Goal: Check status: Check status

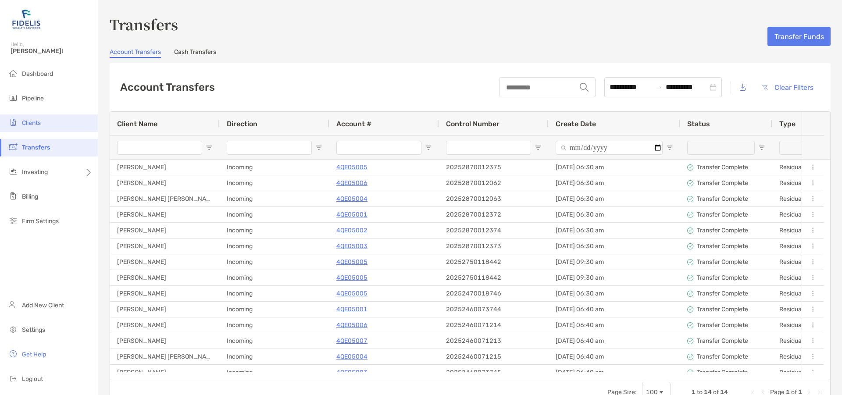
click at [33, 123] on span "Clients" at bounding box center [31, 122] width 19 height 7
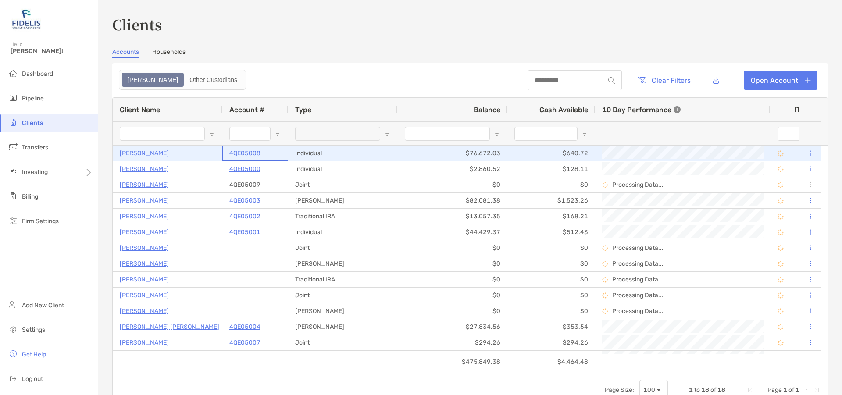
click at [243, 150] on p "4QE05008" at bounding box center [244, 153] width 31 height 11
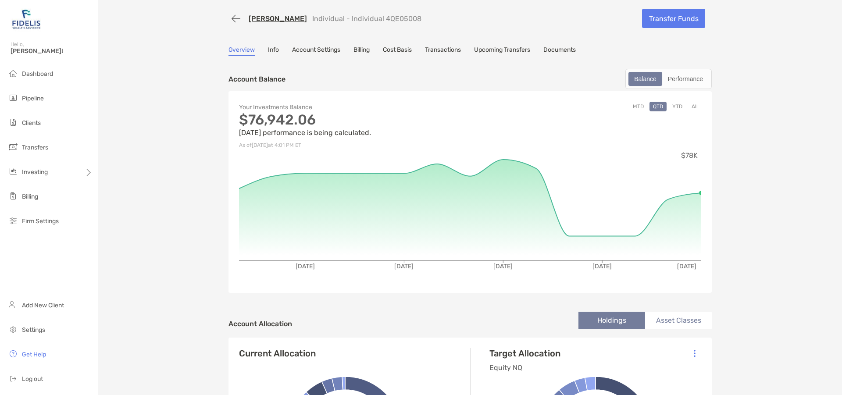
click at [449, 50] on link "Transactions" at bounding box center [443, 51] width 36 height 10
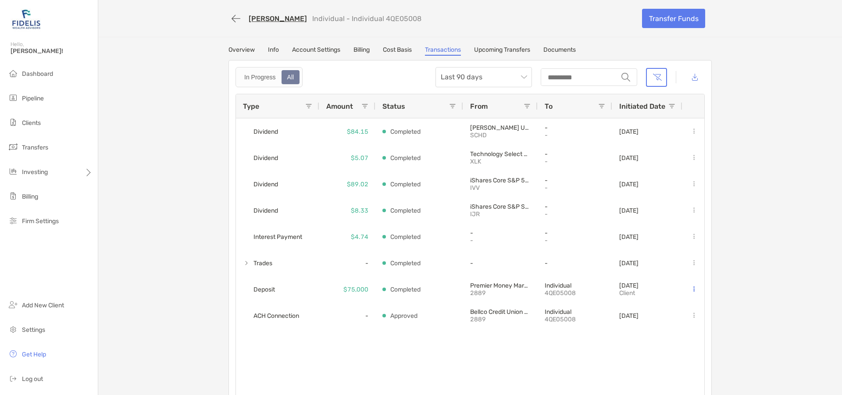
click at [354, 46] on div "Andrew Tenney Individual - Individual 4QE05008 Transfer Funds Overview Info Acc…" at bounding box center [470, 204] width 744 height 408
click at [357, 49] on link "Billing" at bounding box center [362, 51] width 16 height 10
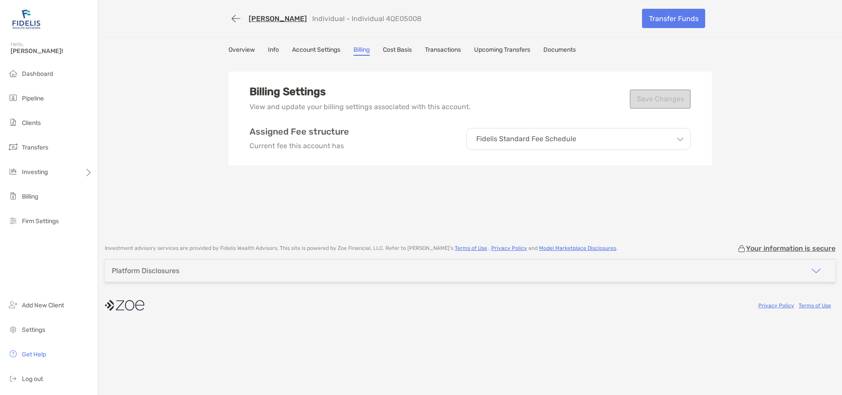
click at [449, 48] on link "Transactions" at bounding box center [443, 51] width 36 height 10
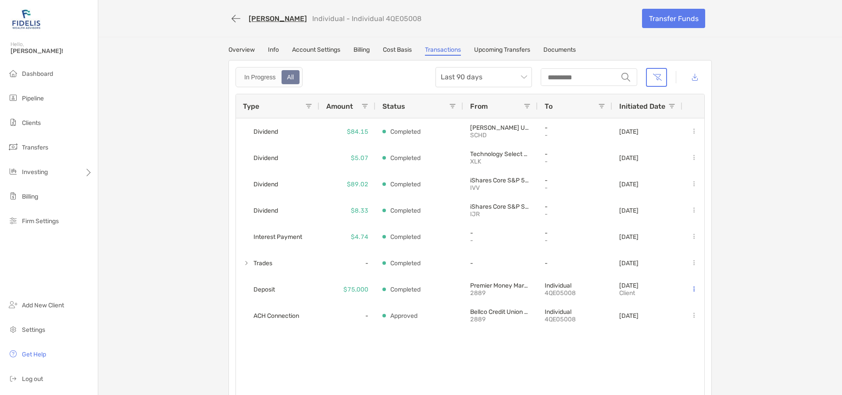
click at [265, 18] on link "[PERSON_NAME]" at bounding box center [278, 18] width 58 height 8
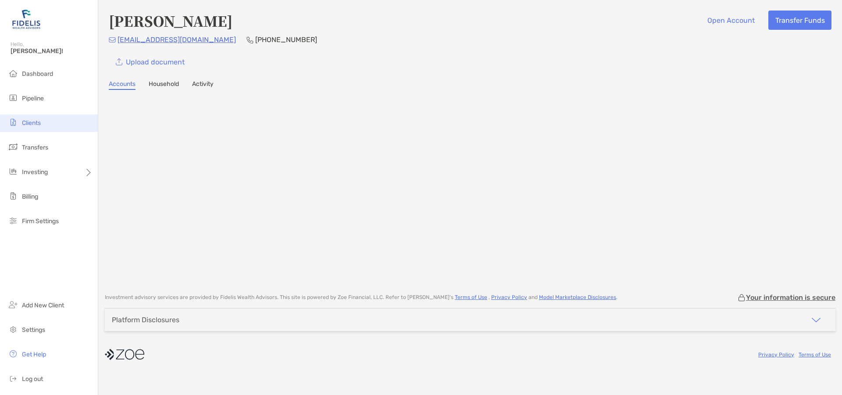
click at [32, 119] on li "Clients" at bounding box center [49, 124] width 98 height 18
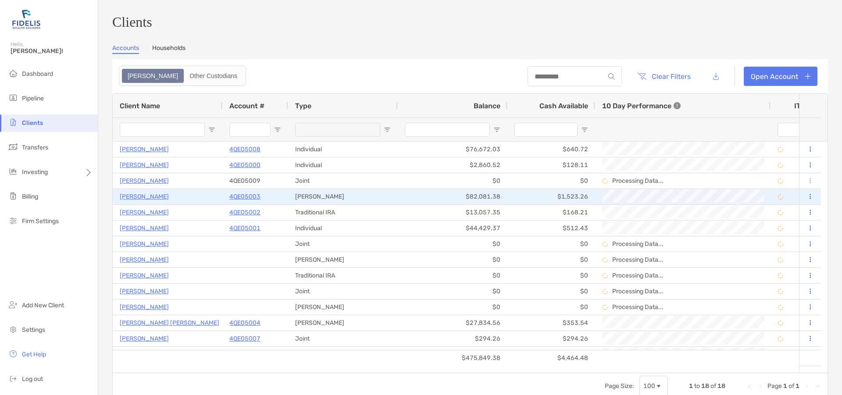
click at [241, 202] on p "4QE05003" at bounding box center [244, 196] width 31 height 11
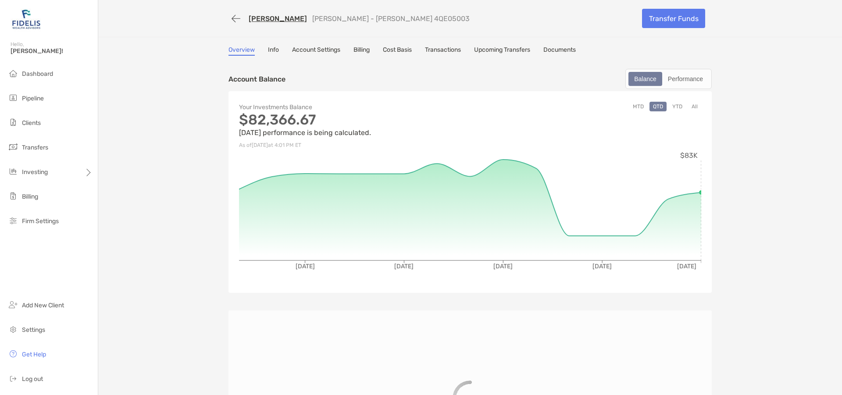
click at [441, 50] on link "Transactions" at bounding box center [443, 51] width 36 height 10
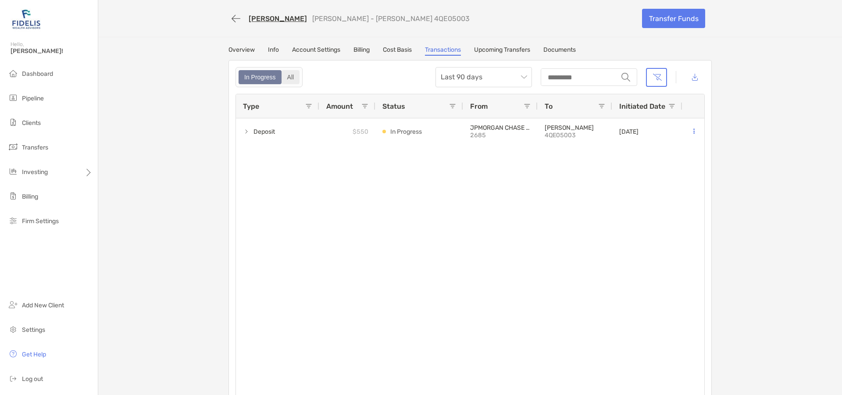
click at [290, 75] on div "All" at bounding box center [291, 77] width 17 height 12
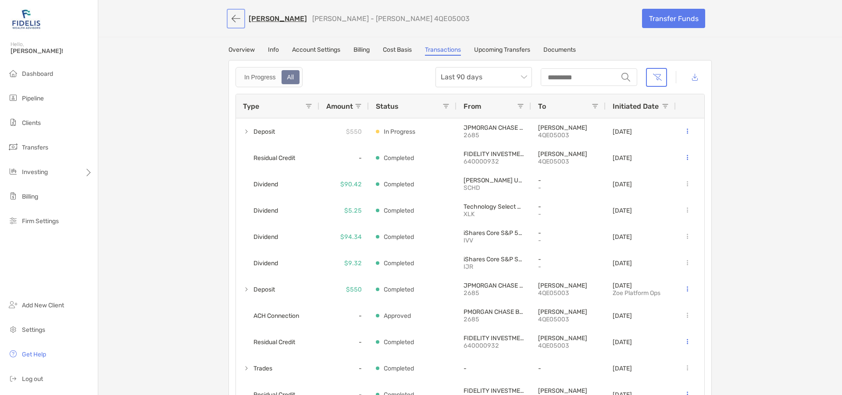
click at [229, 16] on button "button" at bounding box center [236, 19] width 15 height 16
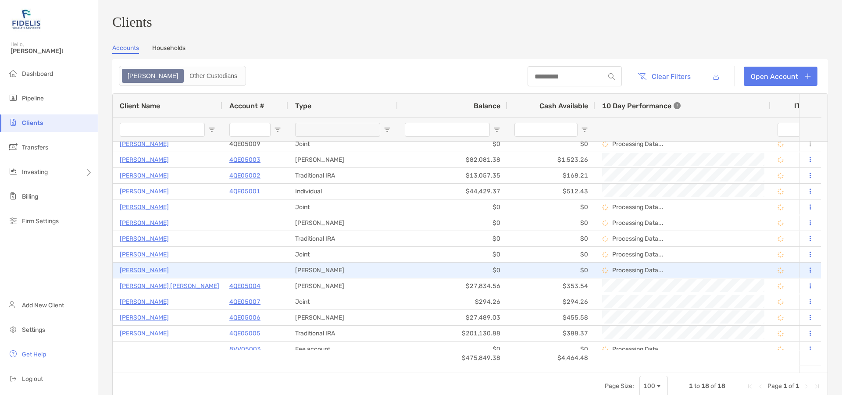
scroll to position [60, 0]
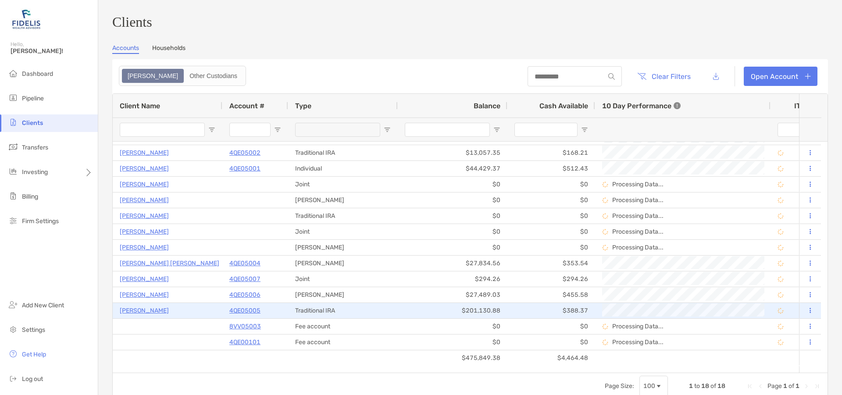
click at [240, 315] on p "4QE05005" at bounding box center [244, 310] width 31 height 11
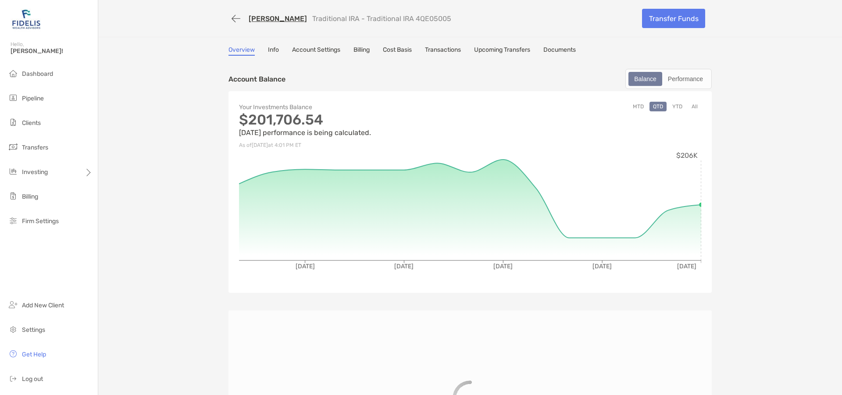
click at [441, 48] on link "Transactions" at bounding box center [443, 51] width 36 height 10
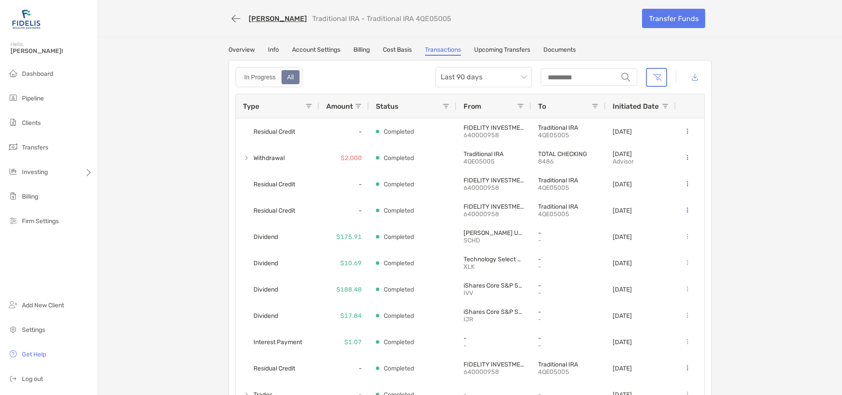
click at [288, 75] on div "All" at bounding box center [291, 77] width 17 height 12
